Goal: Use online tool/utility

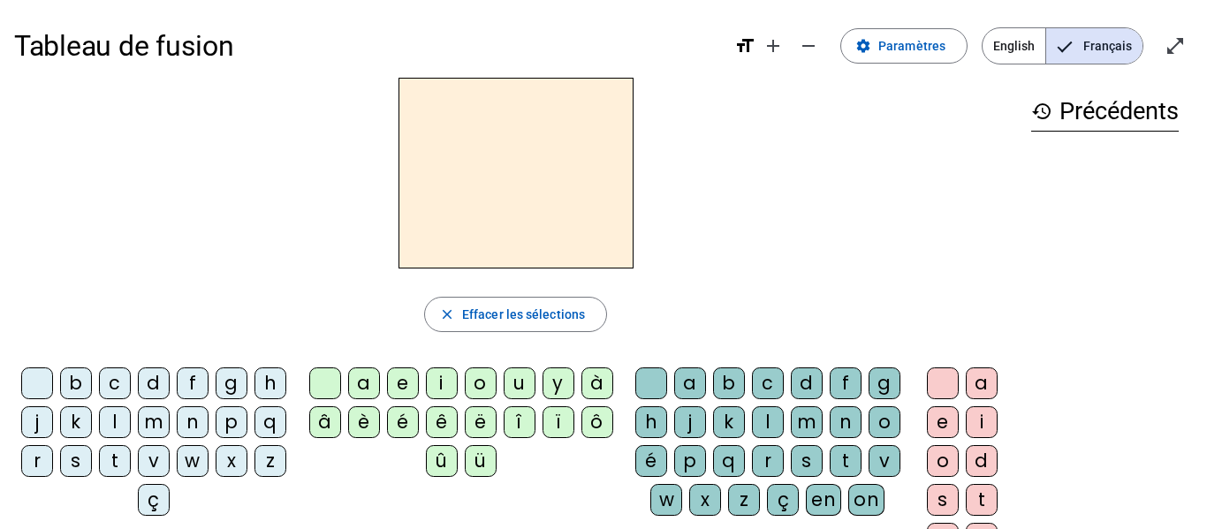
click at [131, 427] on div "l" at bounding box center [115, 422] width 32 height 32
click at [361, 388] on div "a" at bounding box center [364, 384] width 32 height 32
click at [131, 386] on div "c" at bounding box center [115, 384] width 32 height 32
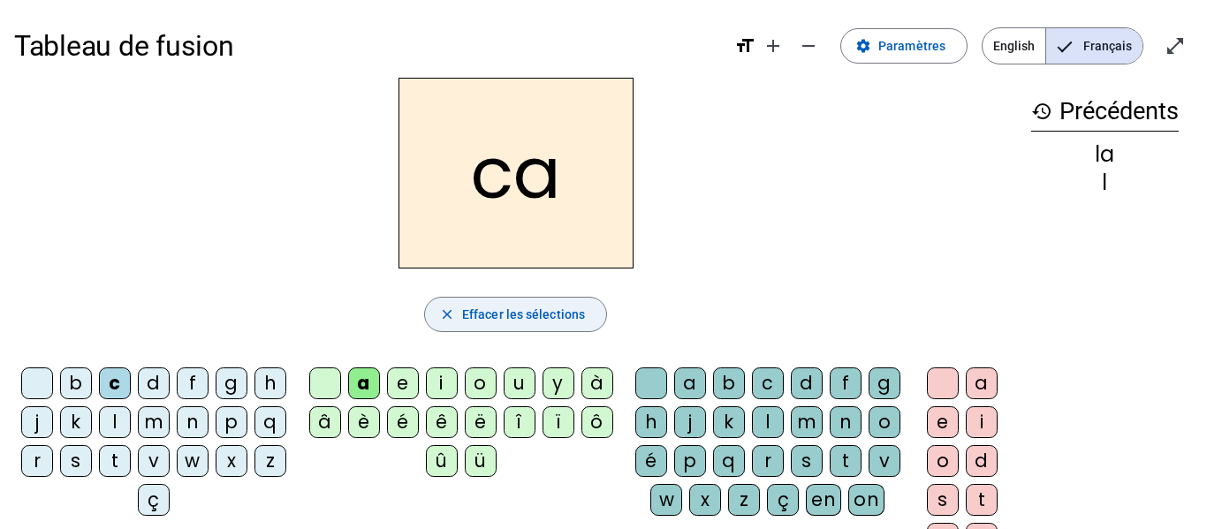
click at [464, 310] on span "Effacer les sélections" at bounding box center [523, 314] width 123 height 21
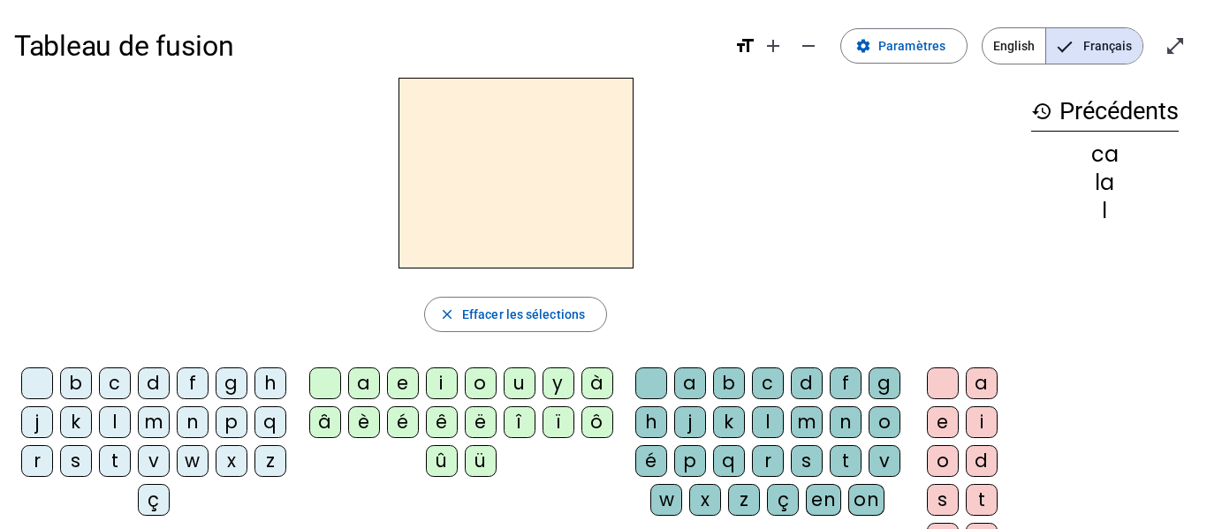
click at [131, 427] on div "l" at bounding box center [115, 422] width 32 height 32
click at [368, 387] on div "a" at bounding box center [364, 384] width 32 height 32
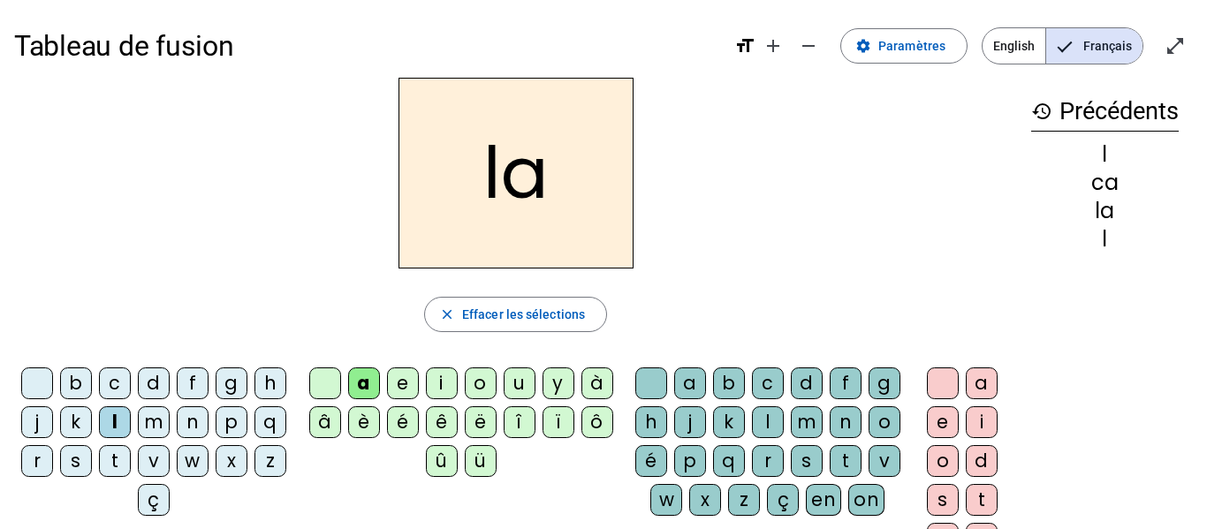
click at [782, 386] on div "c" at bounding box center [768, 384] width 32 height 32
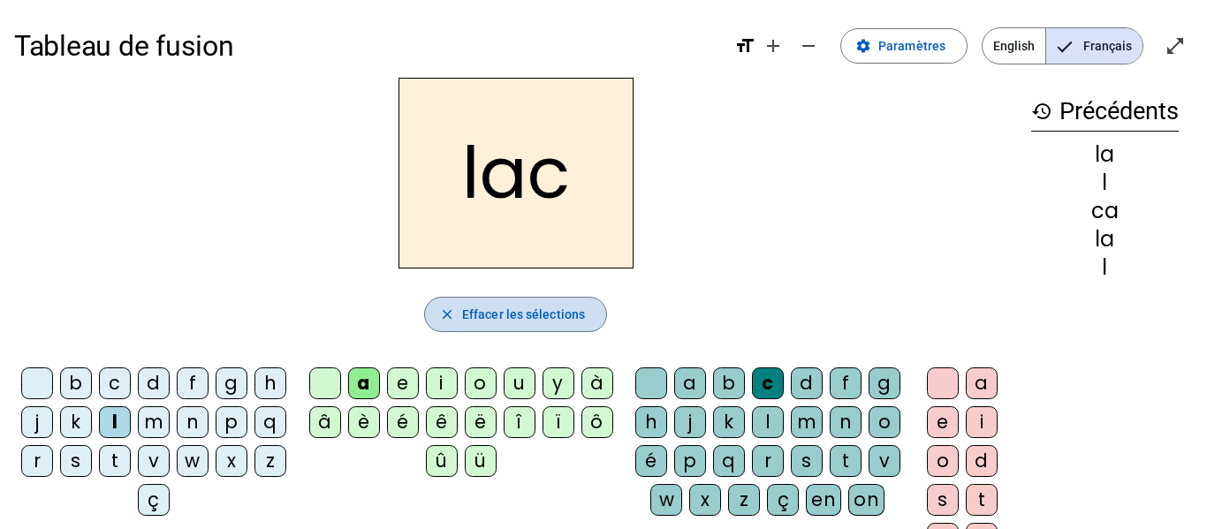
click at [503, 317] on span "Effacer les sélections" at bounding box center [523, 314] width 123 height 21
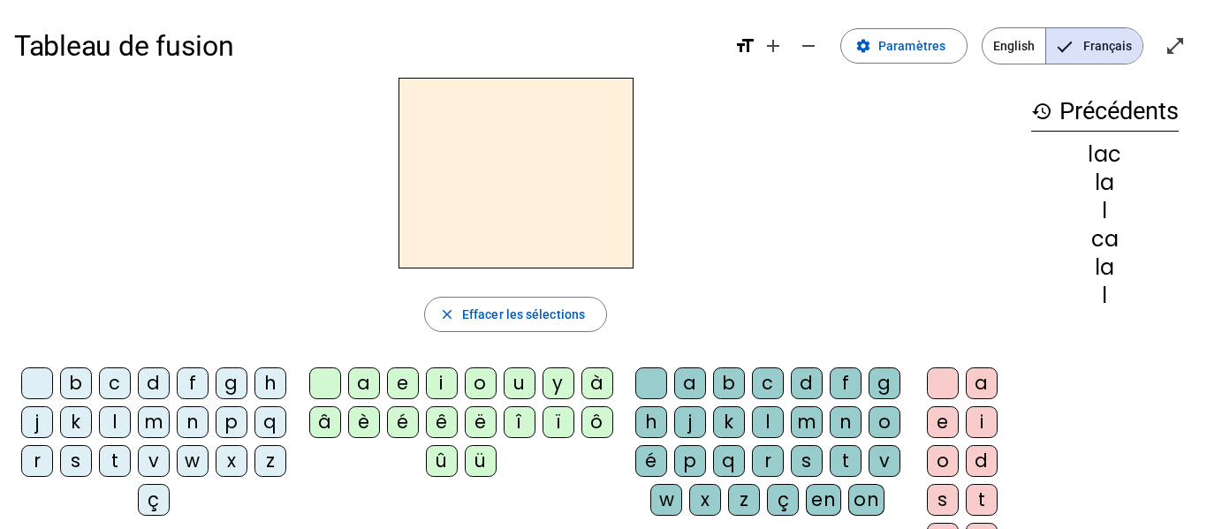
click at [1008, 45] on span "English" at bounding box center [1013, 45] width 63 height 35
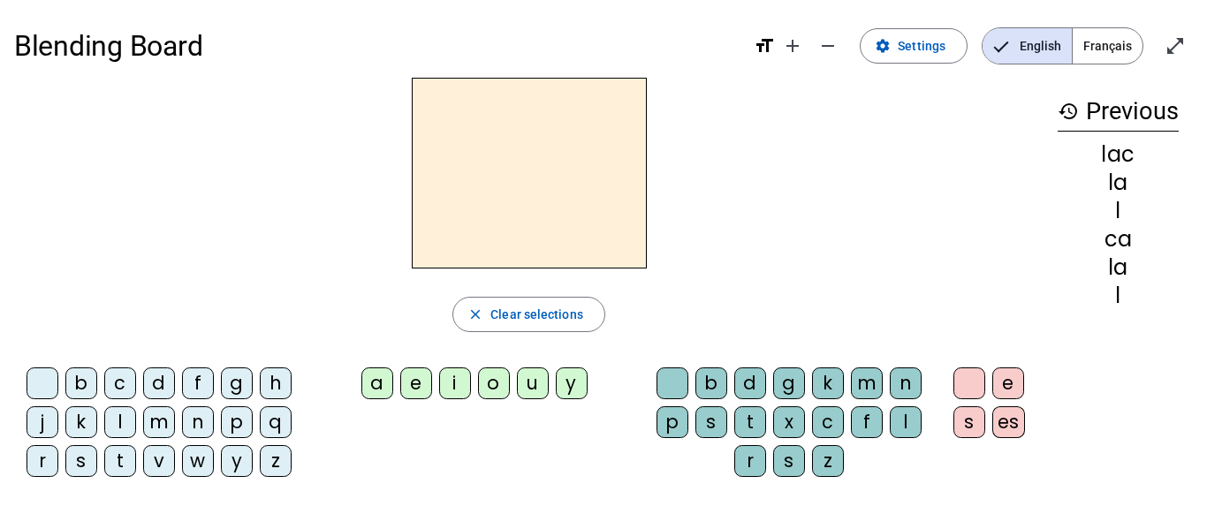
click at [1103, 42] on span "Français" at bounding box center [1107, 45] width 70 height 35
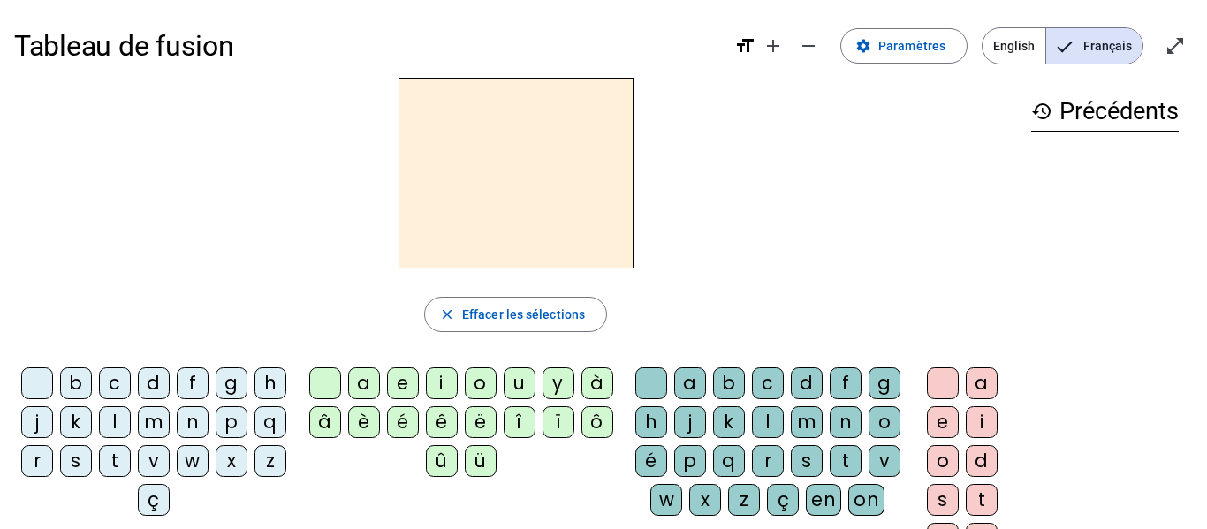
click at [131, 415] on div "l" at bounding box center [115, 422] width 32 height 32
